Goal: Task Accomplishment & Management: Complete application form

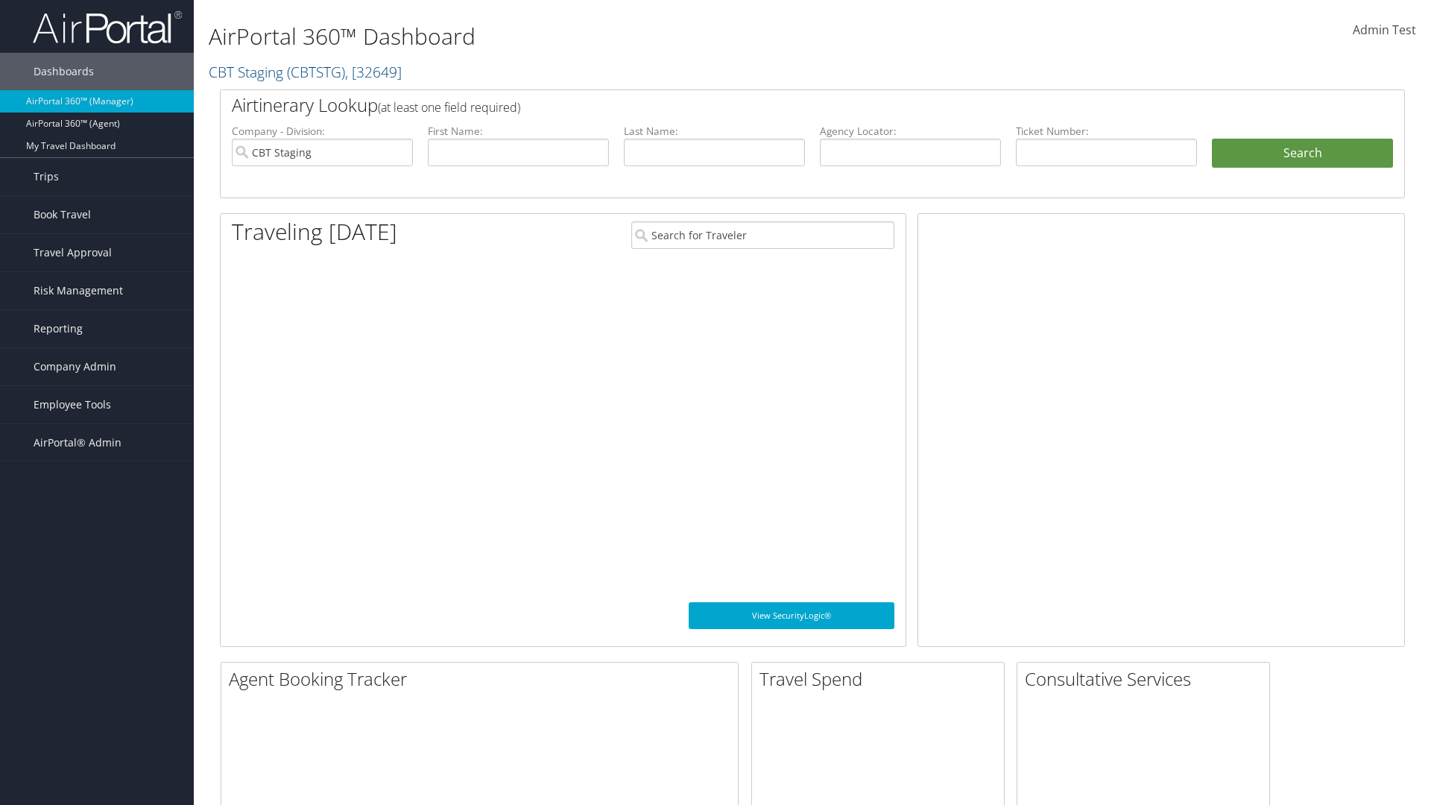
click at [97, 367] on span "Company Admin" at bounding box center [75, 366] width 83 height 37
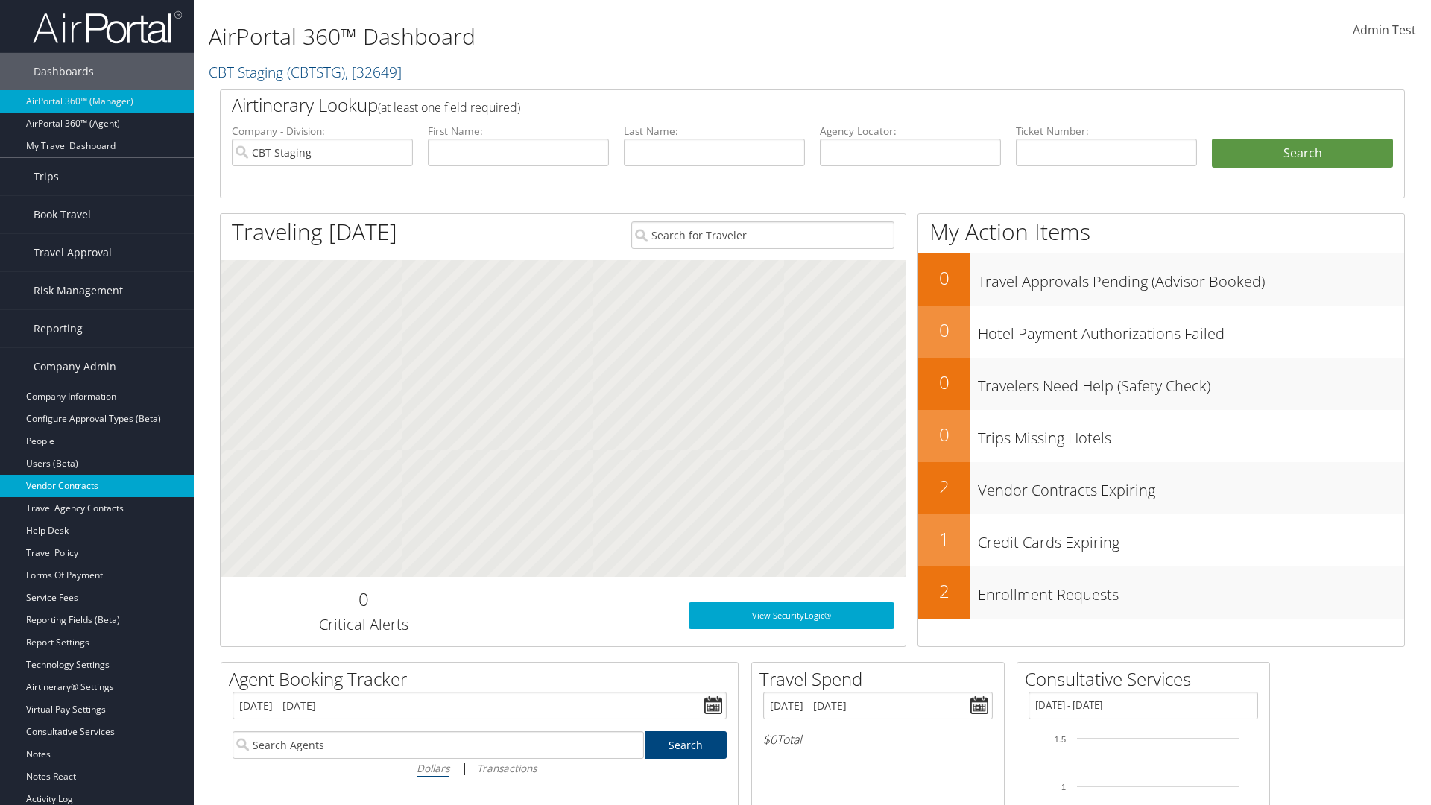
click at [97, 486] on link "Vendor Contracts" at bounding box center [97, 486] width 194 height 22
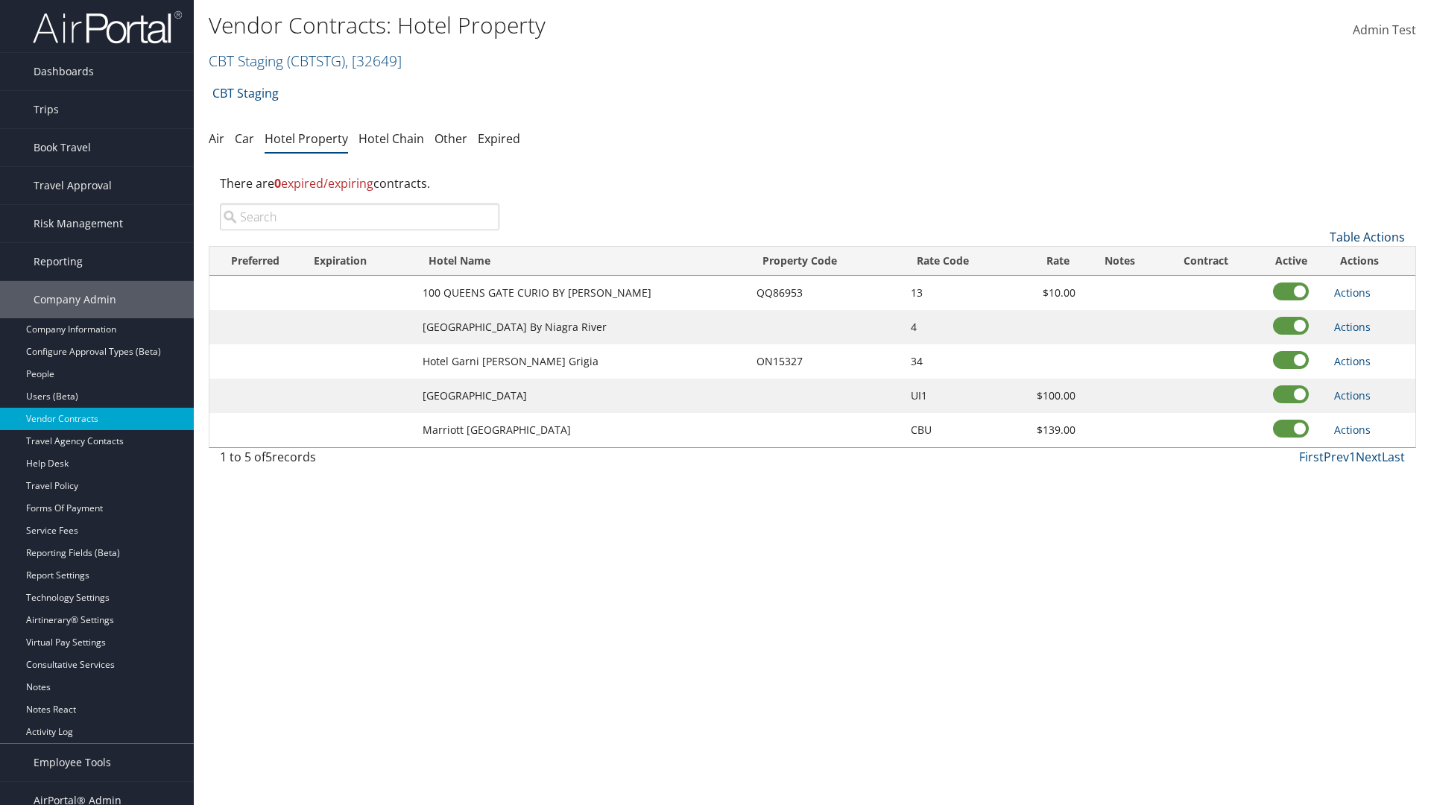
click at [1367, 237] on link "Table Actions" at bounding box center [1367, 237] width 75 height 16
click at [1317, 260] on link "Add New Contract" at bounding box center [1318, 259] width 196 height 25
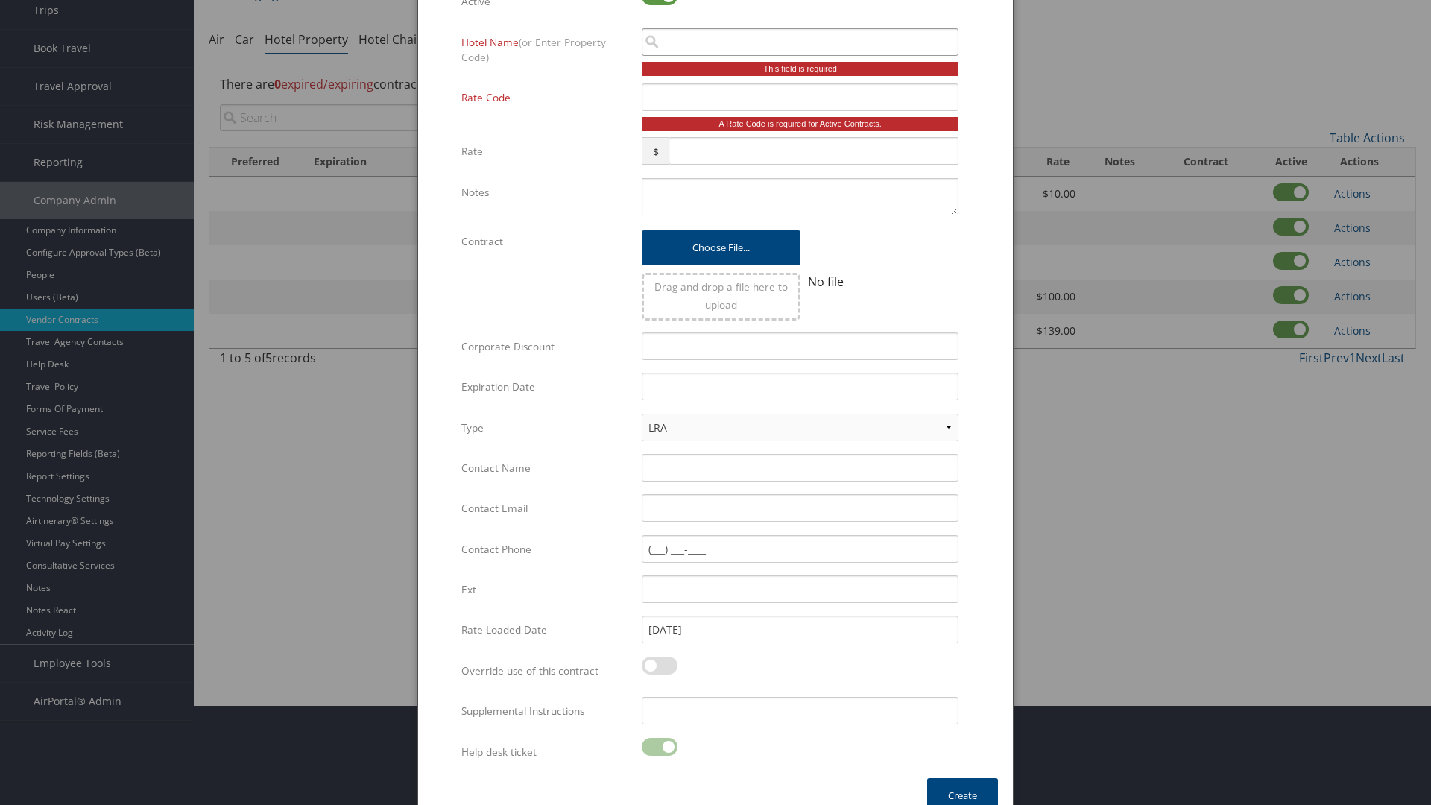
click at [800, 42] on input "search" at bounding box center [800, 42] width 317 height 28
type input "Cali"
